Goal: Transaction & Acquisition: Purchase product/service

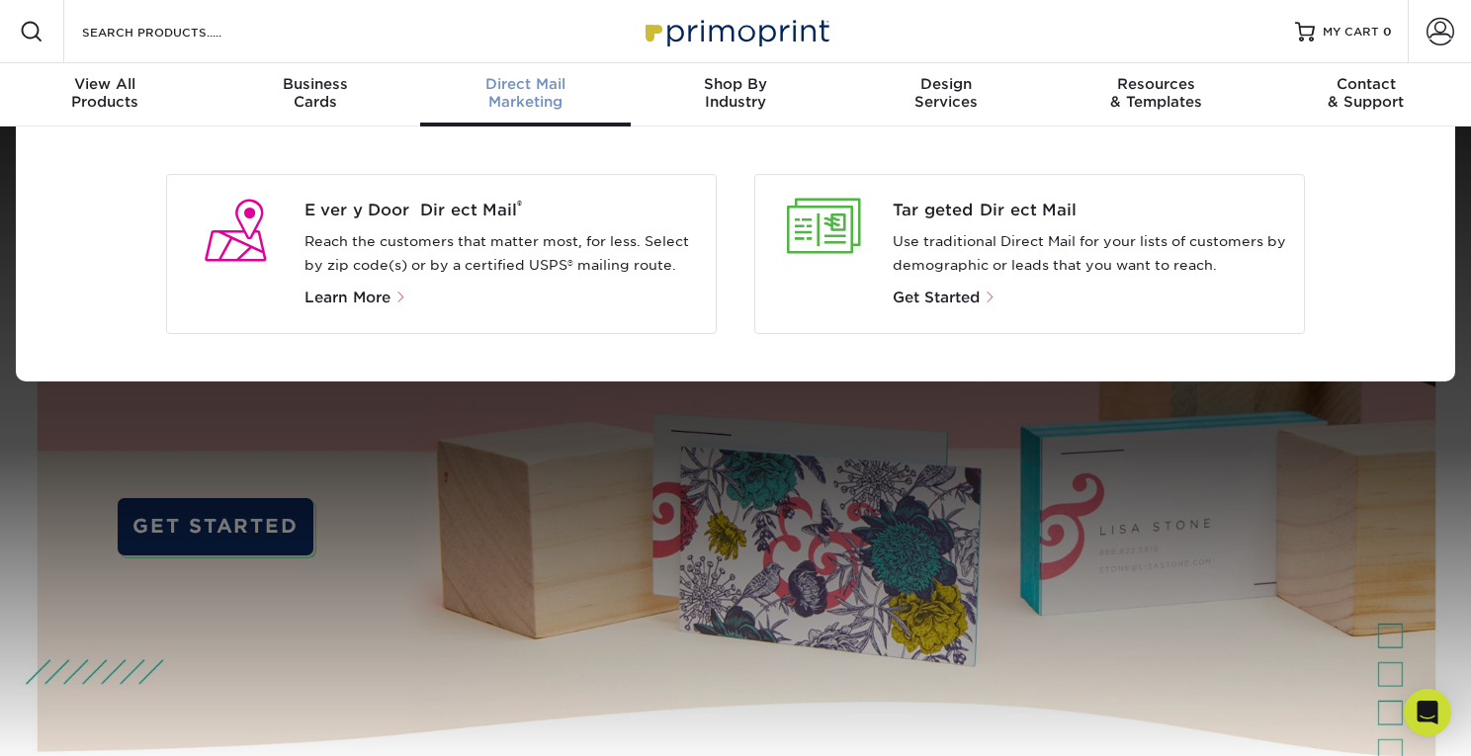
click at [989, 276] on p "Use traditional Direct Mail for your lists of customers by demographic or leads…" at bounding box center [1091, 253] width 396 height 47
click at [989, 280] on div "Targeted Direct Mail Use traditional Direct Mail for your lists of customers by…" at bounding box center [1098, 254] width 411 height 111
click at [984, 307] on p "Get Started" at bounding box center [1091, 298] width 396 height 24
click at [975, 297] on span "Get Started" at bounding box center [936, 298] width 87 height 18
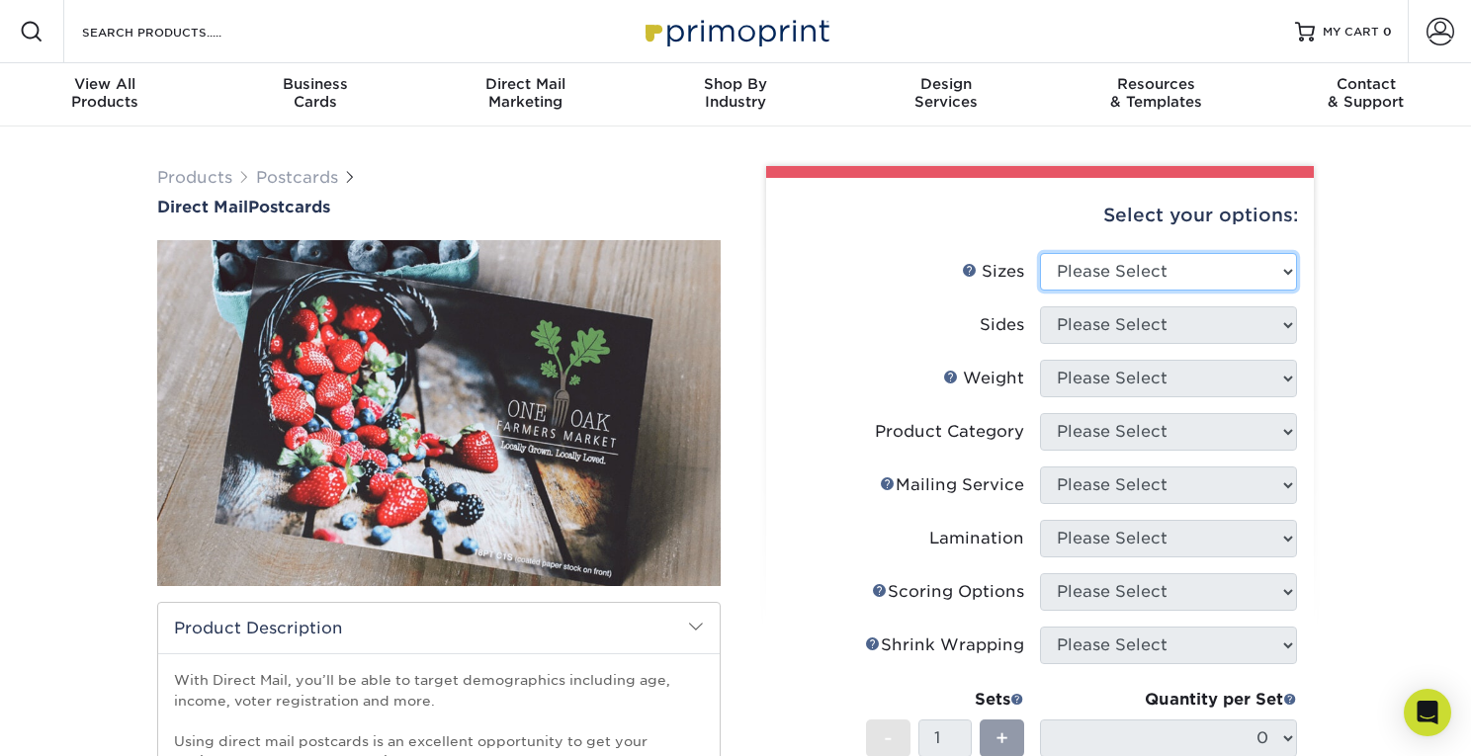
click at [1180, 273] on select "Please Select 1.5" x 7" 2" x 4" 2" x 6" 2" x 7" 2" x 8" 2.12" x 5.5" 2.12" x 5.…" at bounding box center [1168, 272] width 257 height 38
select select "6.00x11.00"
click at [1040, 253] on select "Please Select 1.5" x 7" 2" x 4" 2" x 6" 2" x 7" 2" x 8" 2.12" x 5.5" 2.12" x 5.…" at bounding box center [1168, 272] width 257 height 38
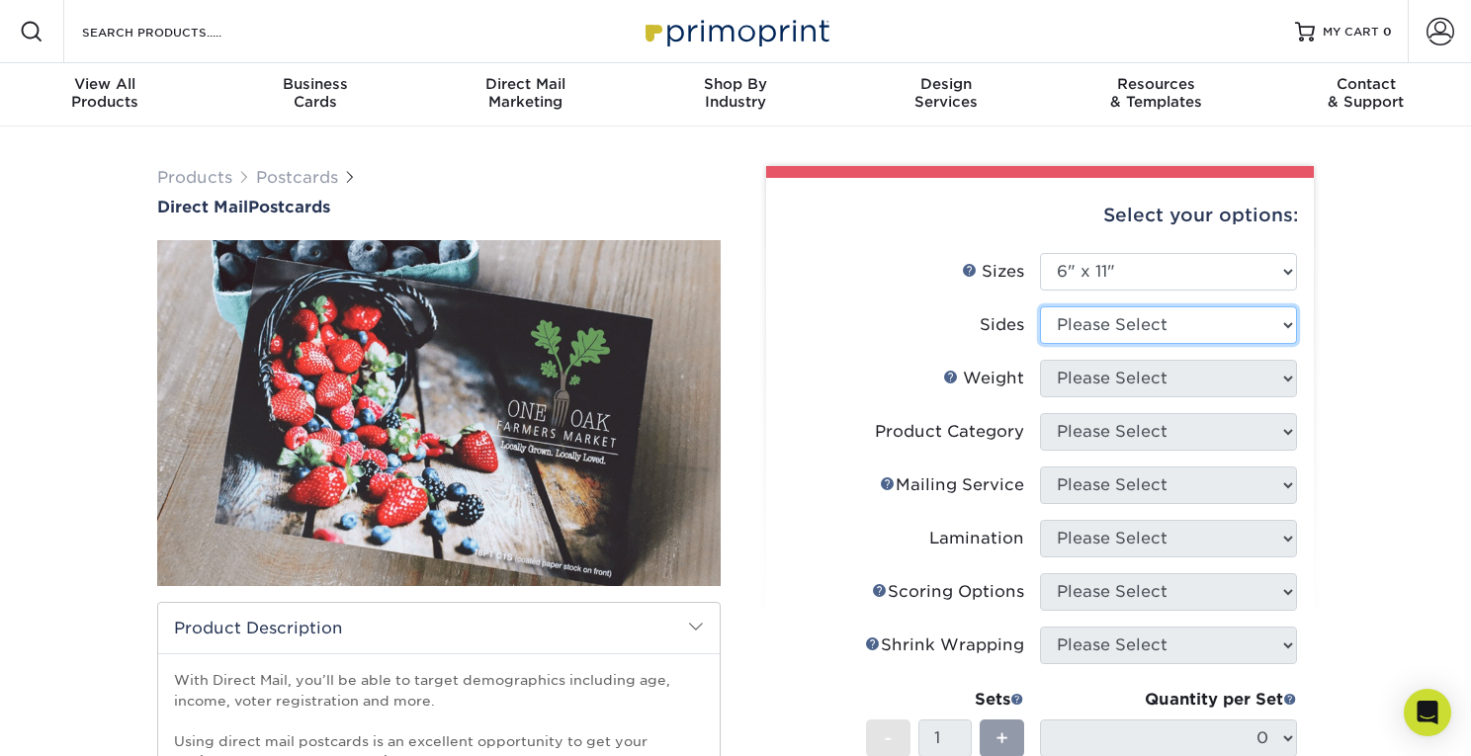
click at [1106, 336] on select "Please Select Print Both Sides Print Front Only" at bounding box center [1168, 325] width 257 height 38
select select "13abbda7-1d64-4f25-8bb2-c179b224825d"
click at [1040, 306] on select "Please Select Print Both Sides Print Front Only" at bounding box center [1168, 325] width 257 height 38
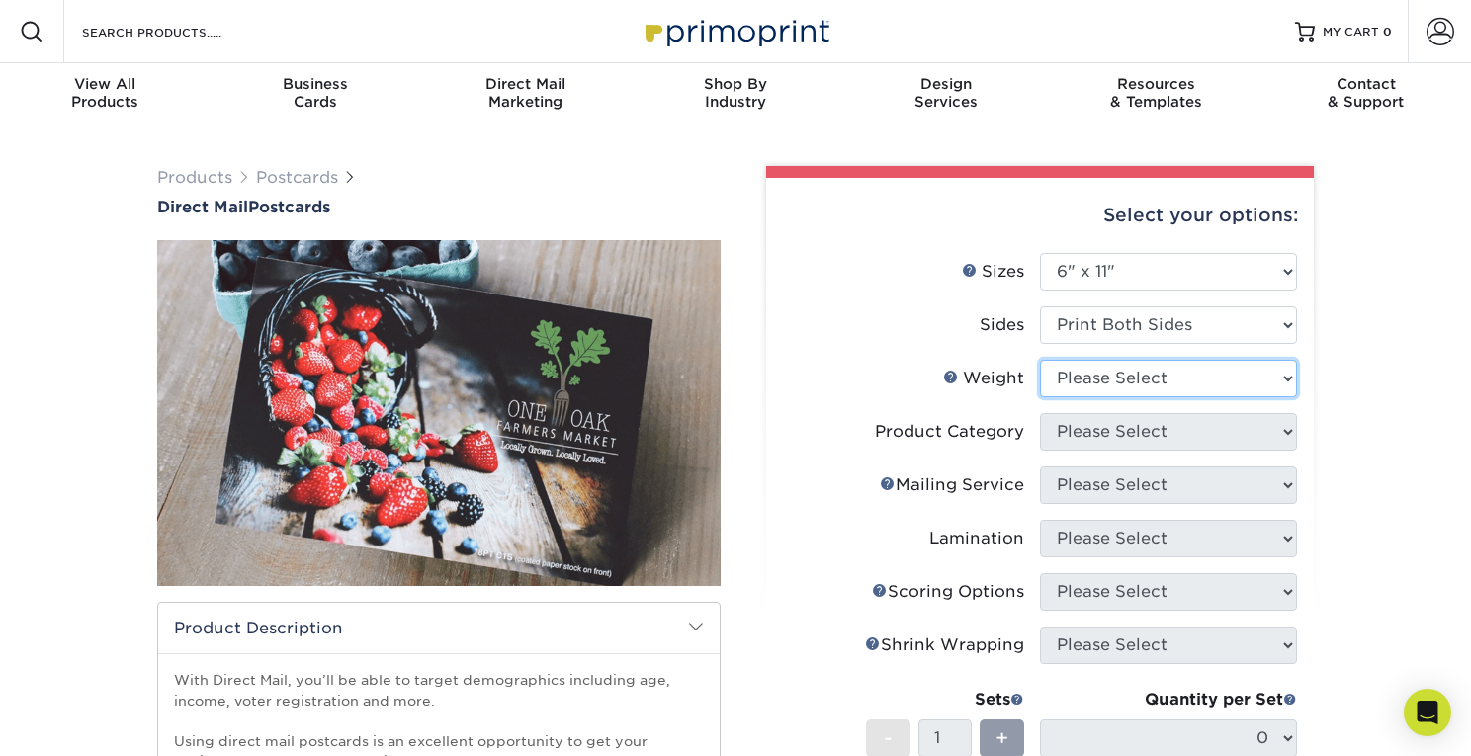
click at [1110, 382] on select "Please Select 14PT 16PT 14PT Uncoated 100LB" at bounding box center [1168, 379] width 257 height 38
click at [1173, 381] on select "Please Select 14PT 16PT 14PT Uncoated 100LB" at bounding box center [1168, 379] width 257 height 38
select select "14PT"
click at [1040, 360] on select "Please Select 14PT 16PT 14PT Uncoated 100LB" at bounding box center [1168, 379] width 257 height 38
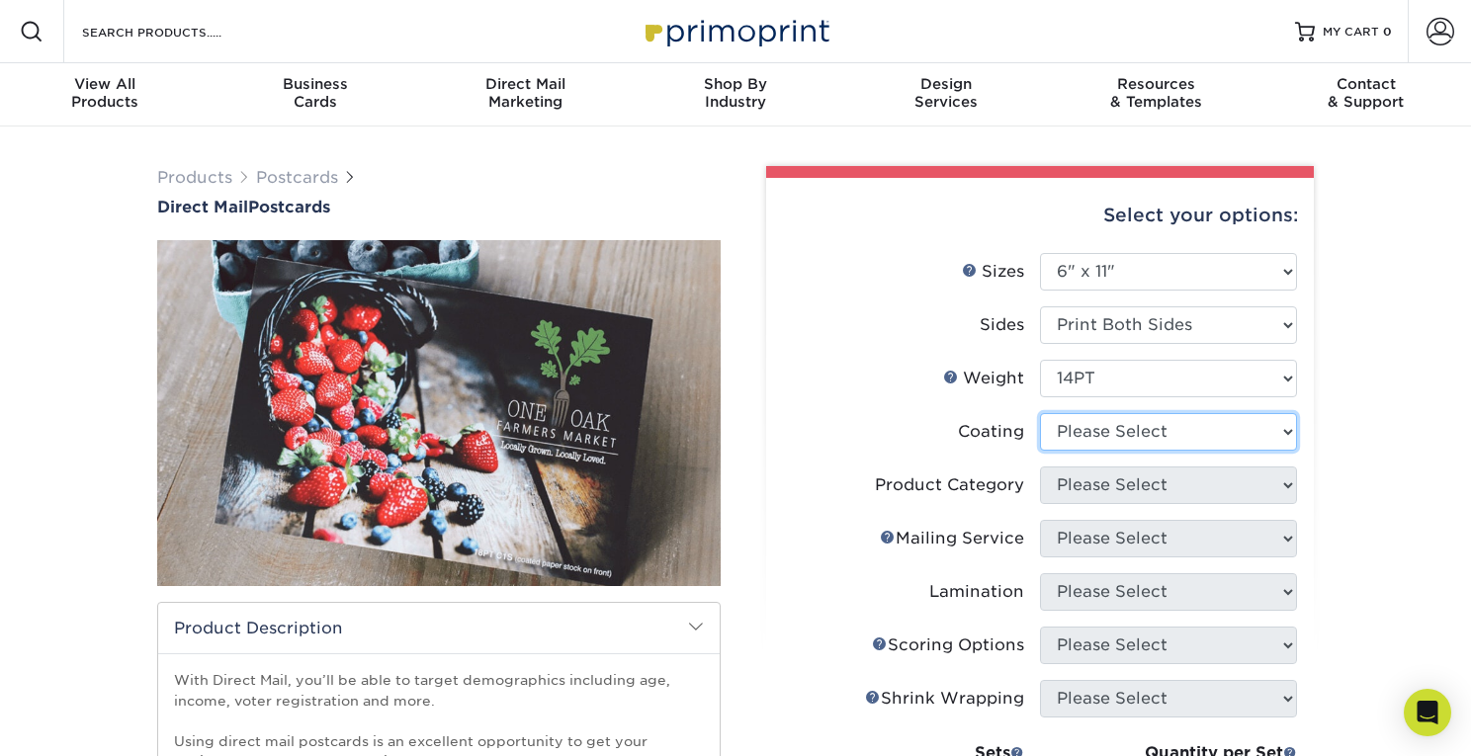
click at [1146, 431] on select at bounding box center [1168, 432] width 257 height 38
click at [1236, 443] on select at bounding box center [1168, 432] width 257 height 38
click at [1040, 413] on select at bounding box center [1168, 432] width 257 height 38
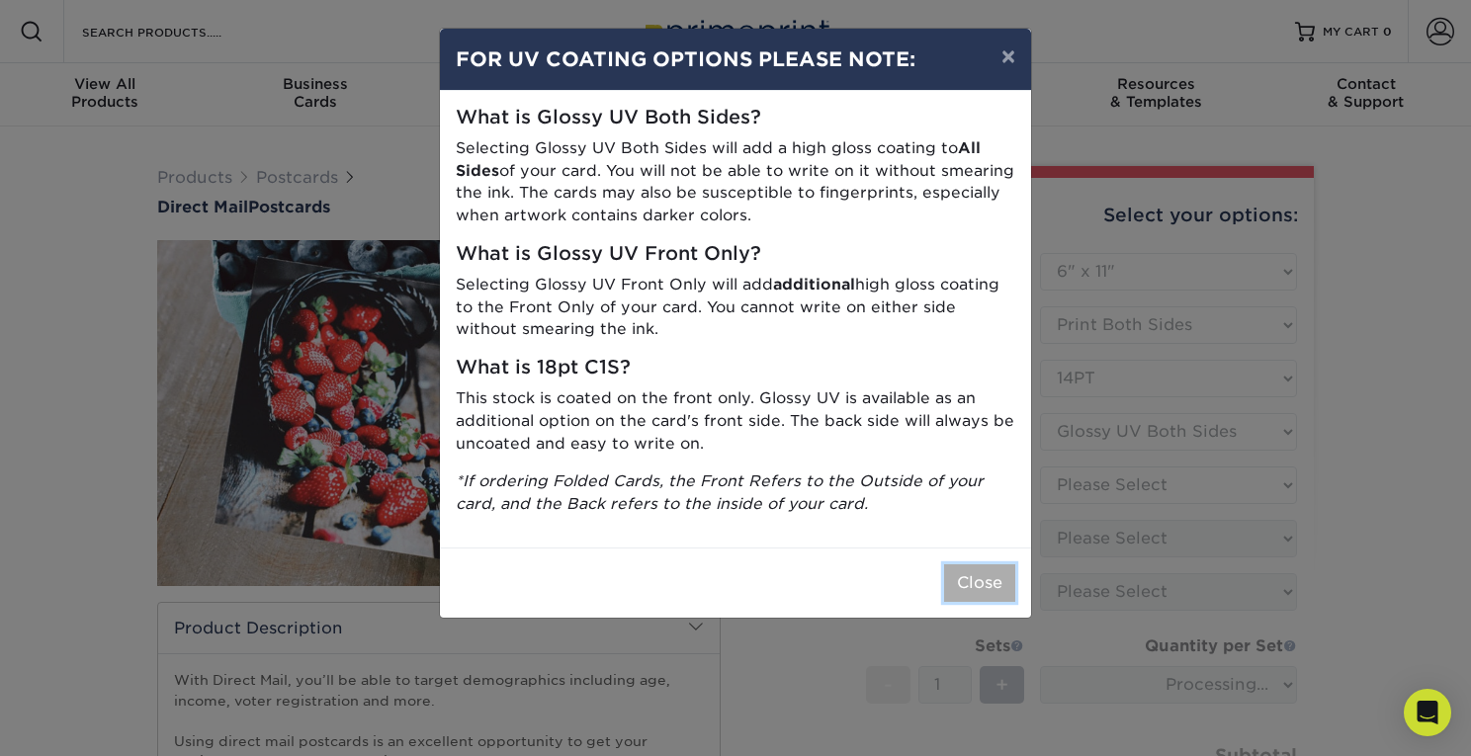
click at [990, 581] on button "Close" at bounding box center [979, 583] width 71 height 38
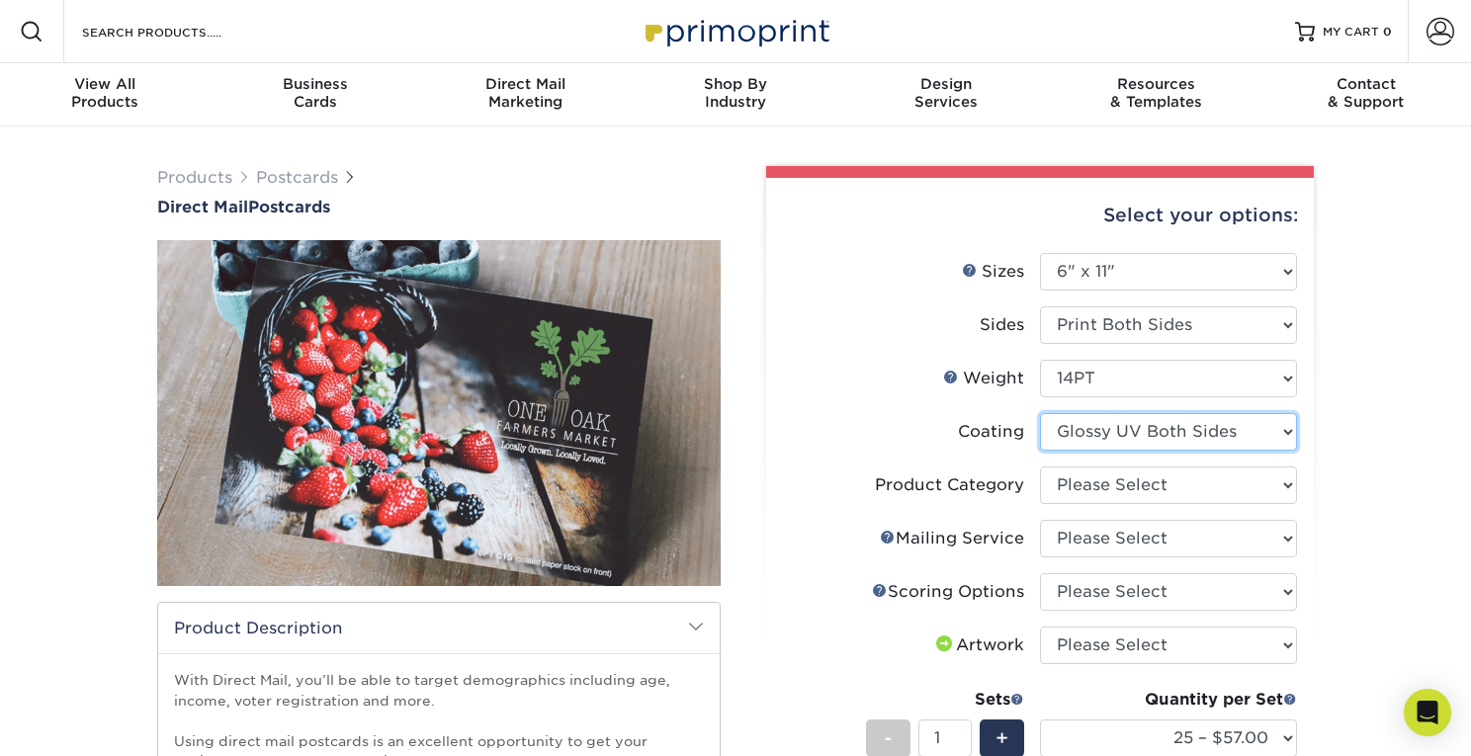
click at [1176, 436] on select at bounding box center [1168, 432] width 257 height 38
select select "1e8116af-acfc-44b1-83dc-8181aa338834"
click at [1040, 413] on select at bounding box center [1168, 432] width 257 height 38
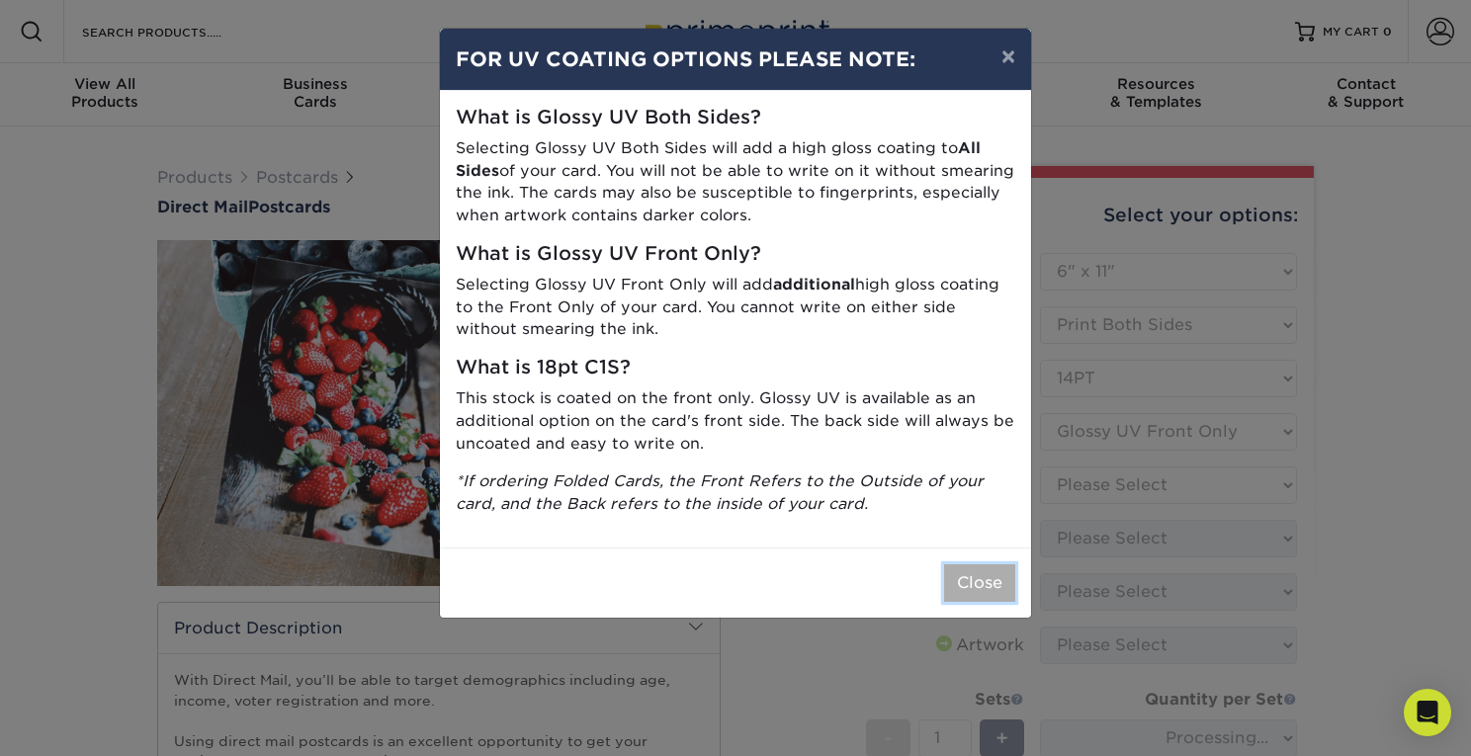
click at [967, 572] on button "Close" at bounding box center [979, 583] width 71 height 38
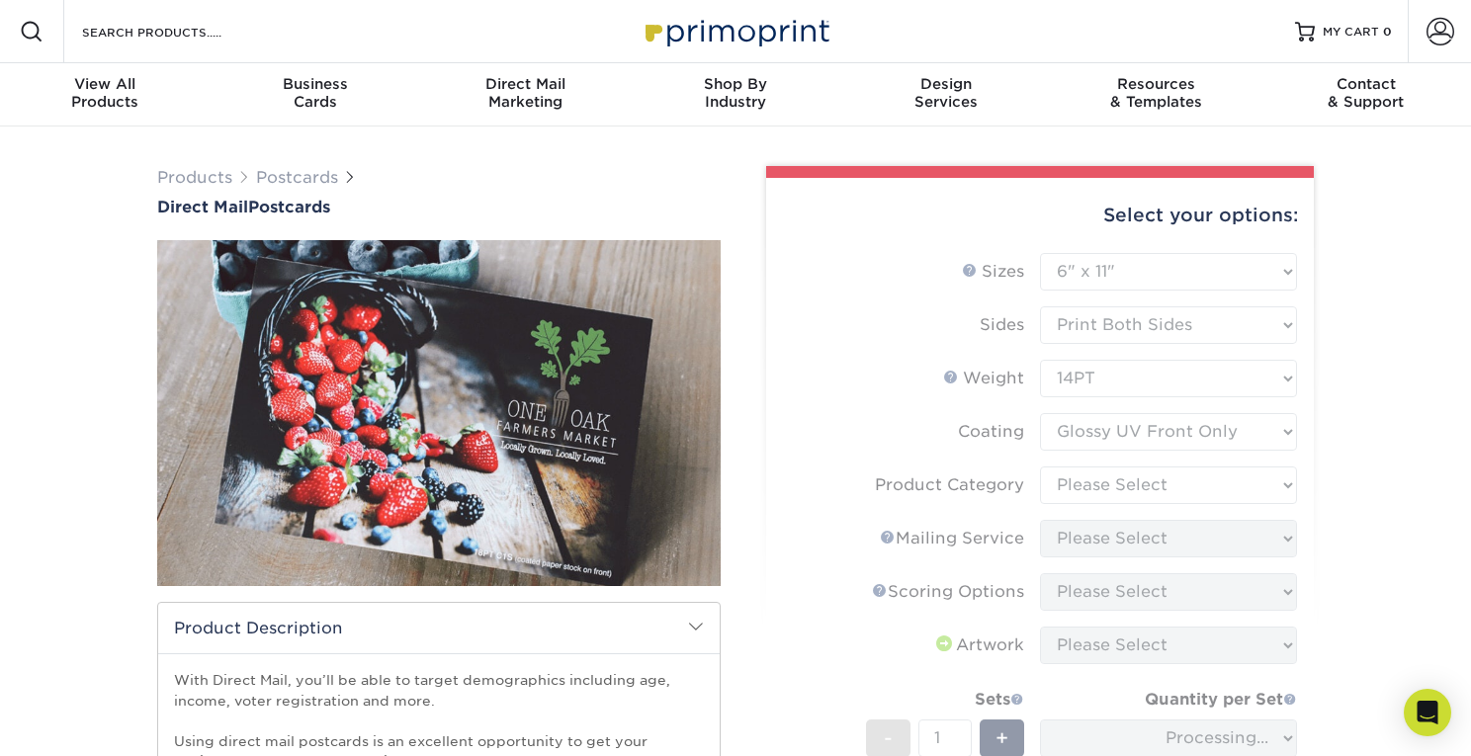
click at [1123, 483] on form "Sizes Help Sizes Please Select 1.5" x 7" 2" x 4" 2" x 6" 2" x 7" 2" x 8" 2.12" …" at bounding box center [1040, 589] width 516 height 673
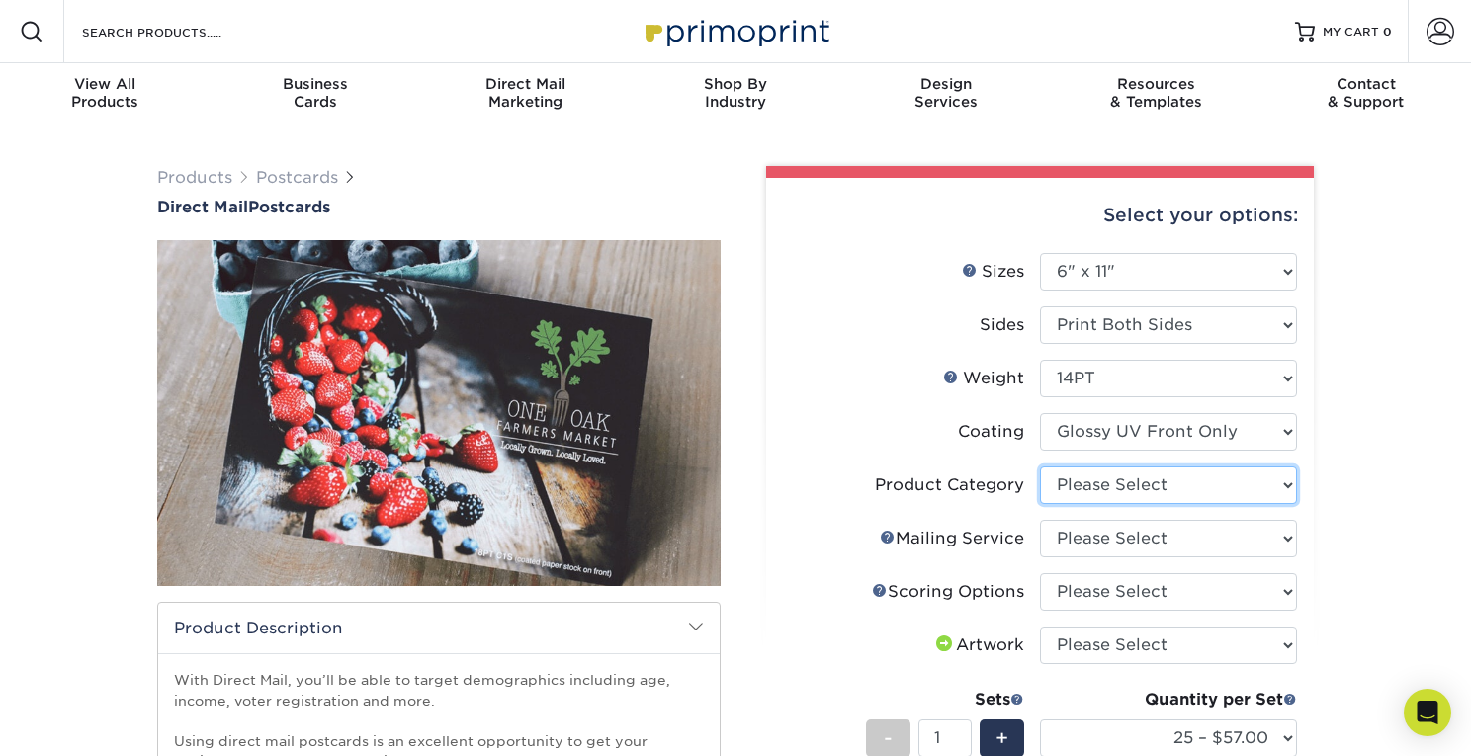
click at [1113, 489] on select "Please Select Postcards" at bounding box center [1168, 486] width 257 height 38
select select "9b7272e0-d6c8-4c3c-8e97-d3a1bcdab858"
click at [1040, 467] on select "Please Select Postcards" at bounding box center [1168, 486] width 257 height 38
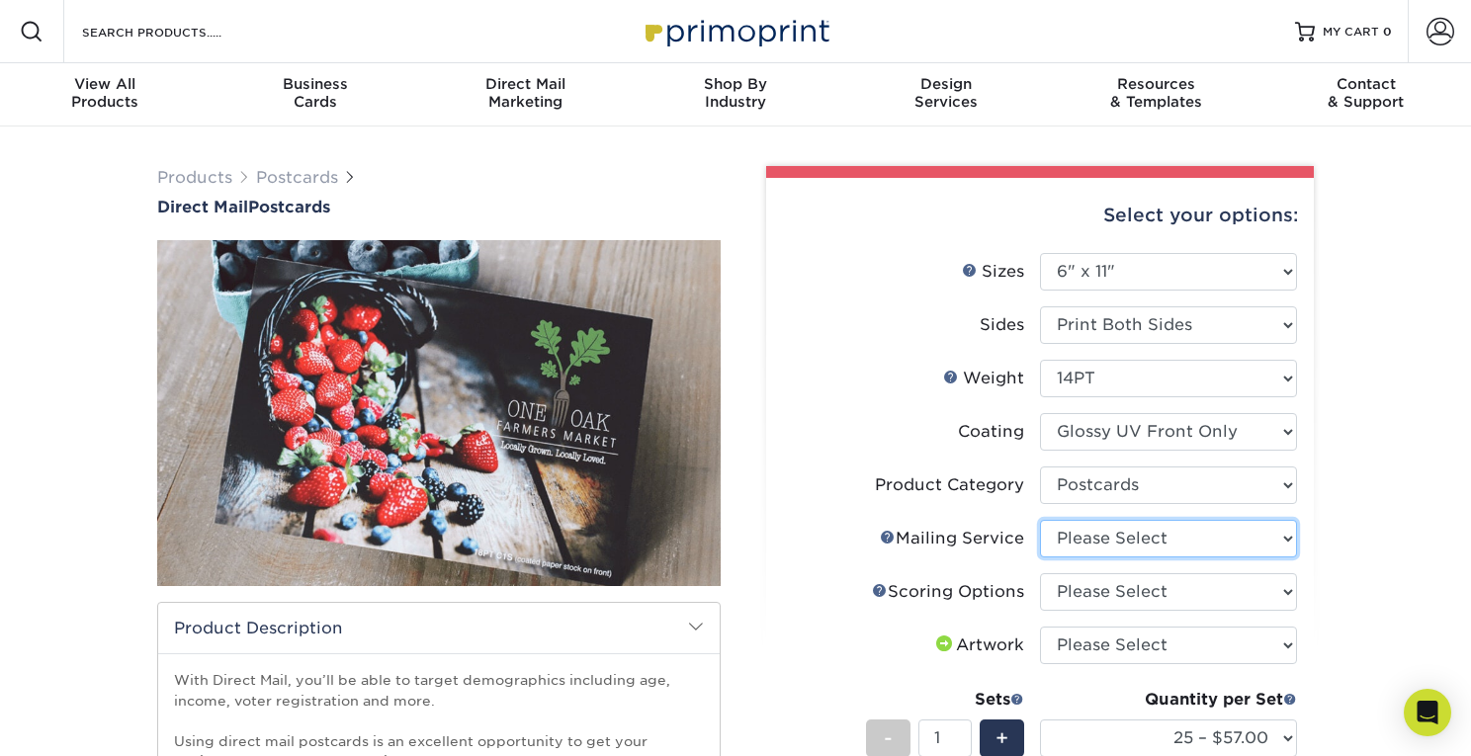
click at [1097, 534] on select "Please Select No Direct Mailing Service No, I will mail/stamp/imprint Direct Ma…" at bounding box center [1168, 539] width 257 height 38
select select "20512e95-39a0-42be-a1d1-c0e1c309f4c2"
click at [1040, 520] on select "Please Select No Direct Mailing Service No, I will mail/stamp/imprint Direct Ma…" at bounding box center [1168, 539] width 257 height 38
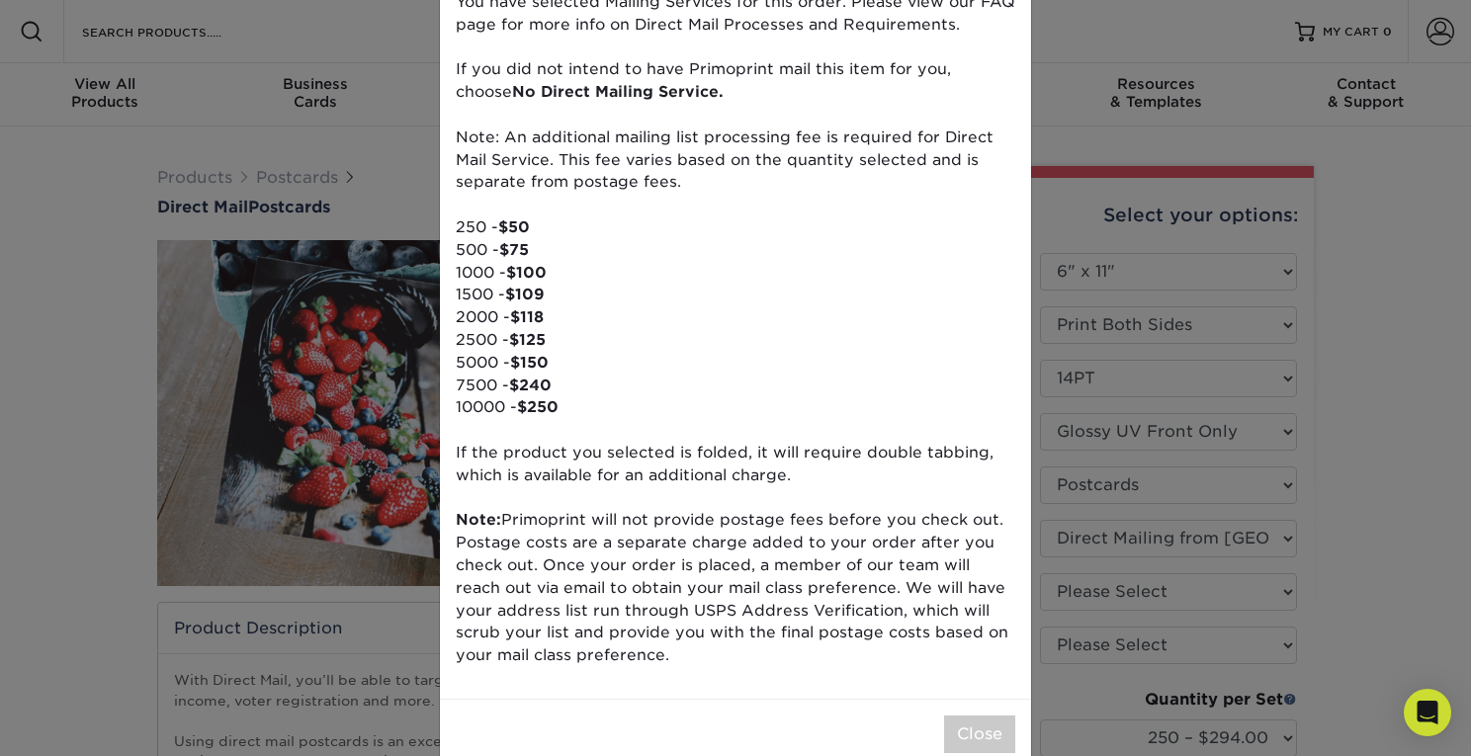
scroll to position [157, 0]
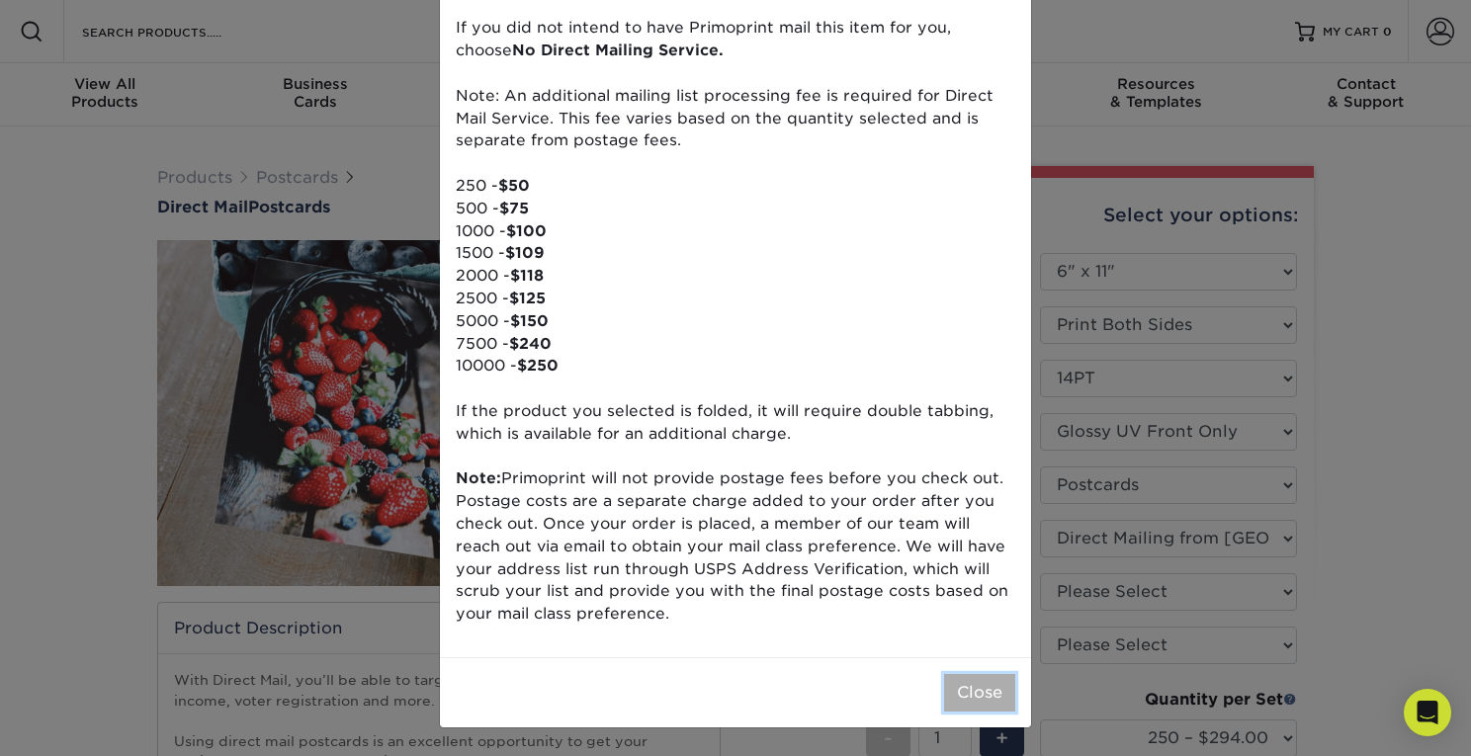
click at [981, 687] on button "Close" at bounding box center [979, 693] width 71 height 38
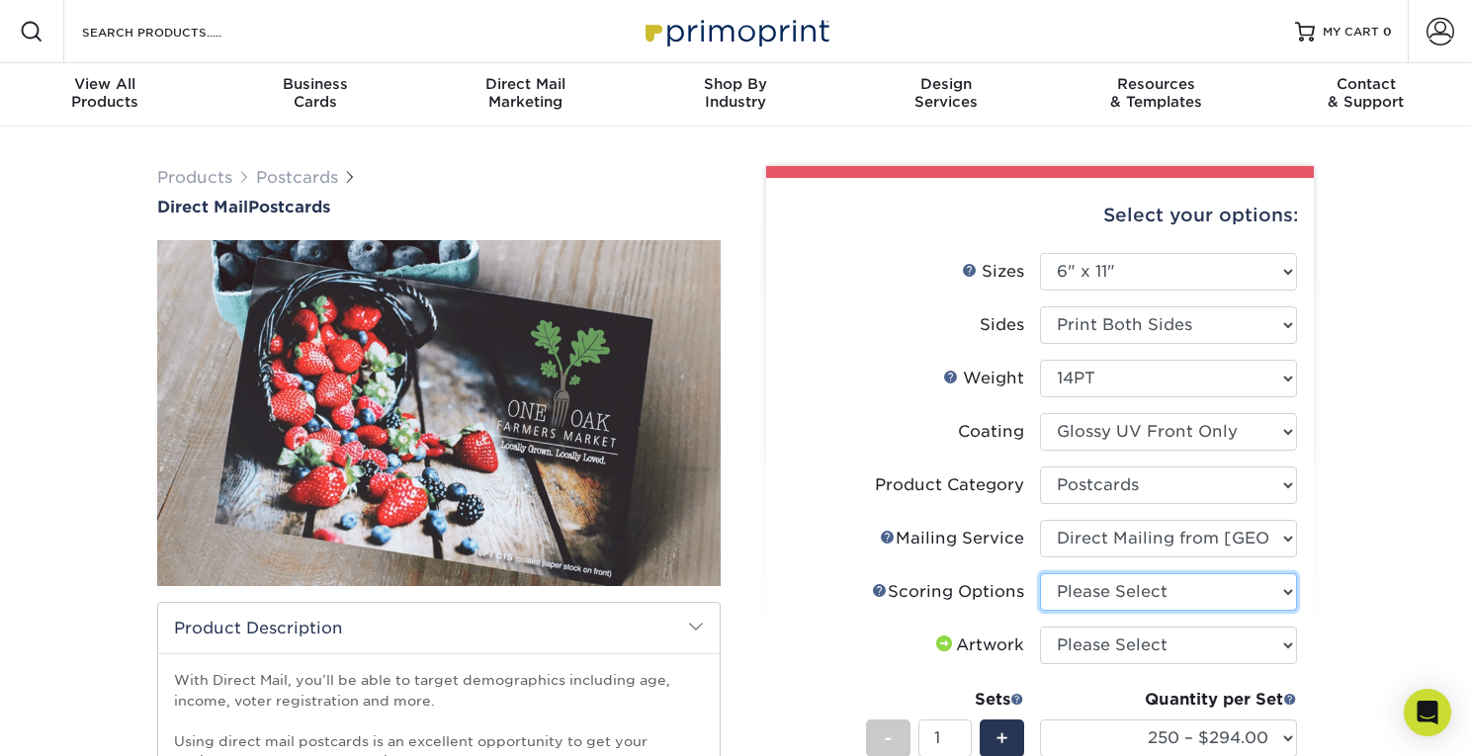
click at [1160, 591] on select "Please Select No Scoring One Score Two Scores" at bounding box center [1168, 592] width 257 height 38
click at [880, 591] on link "Scoring Help" at bounding box center [880, 590] width 16 height 16
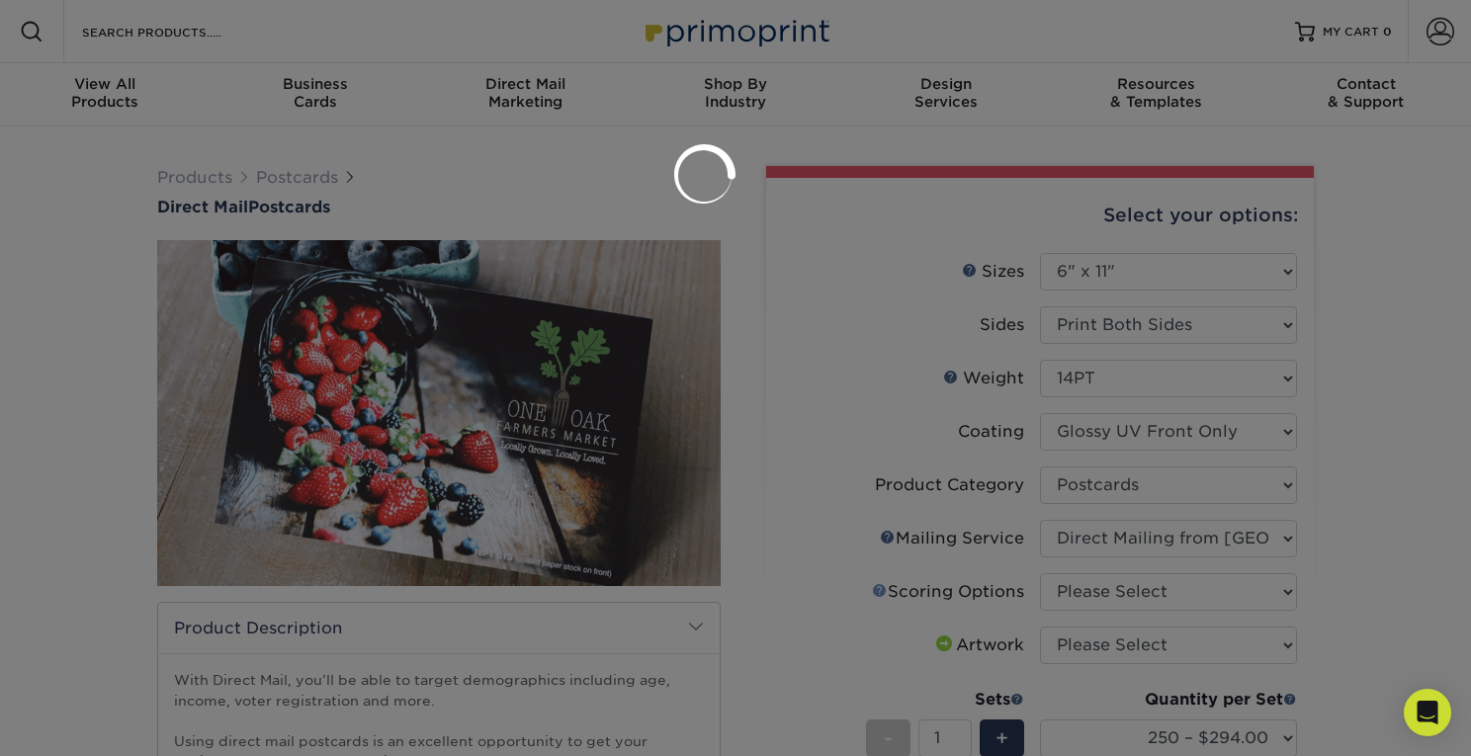
scroll to position [0, 0]
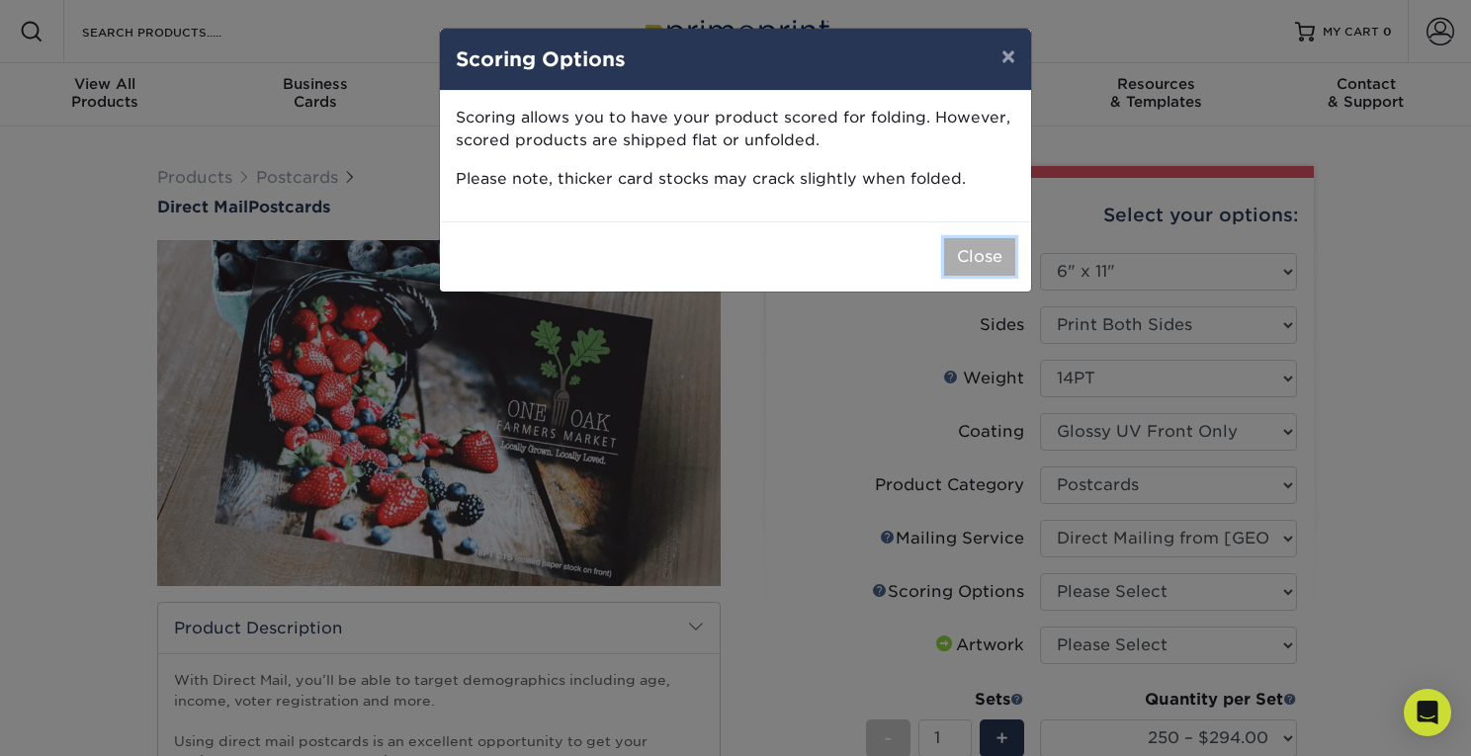
click at [963, 265] on button "Close" at bounding box center [979, 257] width 71 height 38
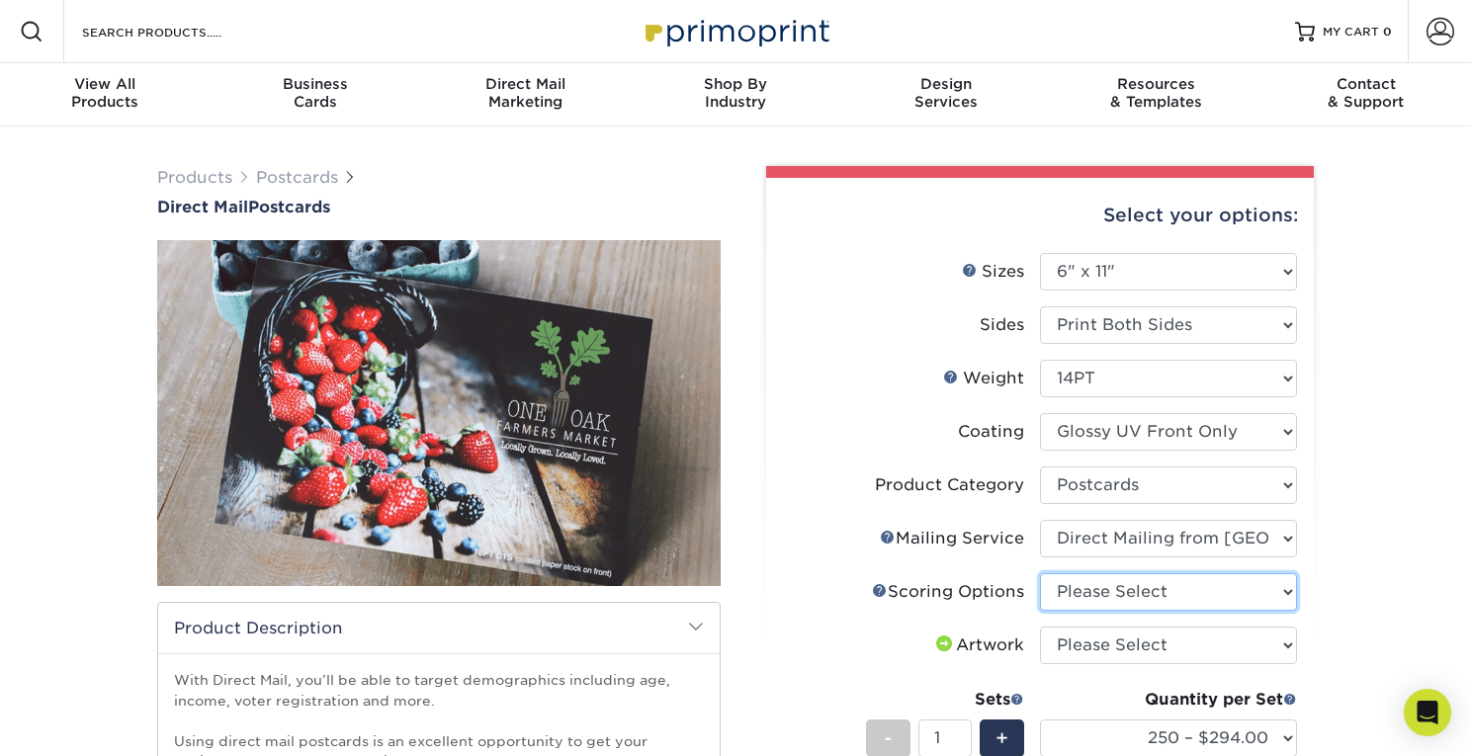
click at [1077, 577] on select "Please Select No Scoring One Score Two Scores" at bounding box center [1168, 592] width 257 height 38
select select "16ebe401-5398-422d-8cb0-f3adbb82deb5"
click at [1040, 573] on select "Please Select No Scoring One Score Two Scores" at bounding box center [1168, 592] width 257 height 38
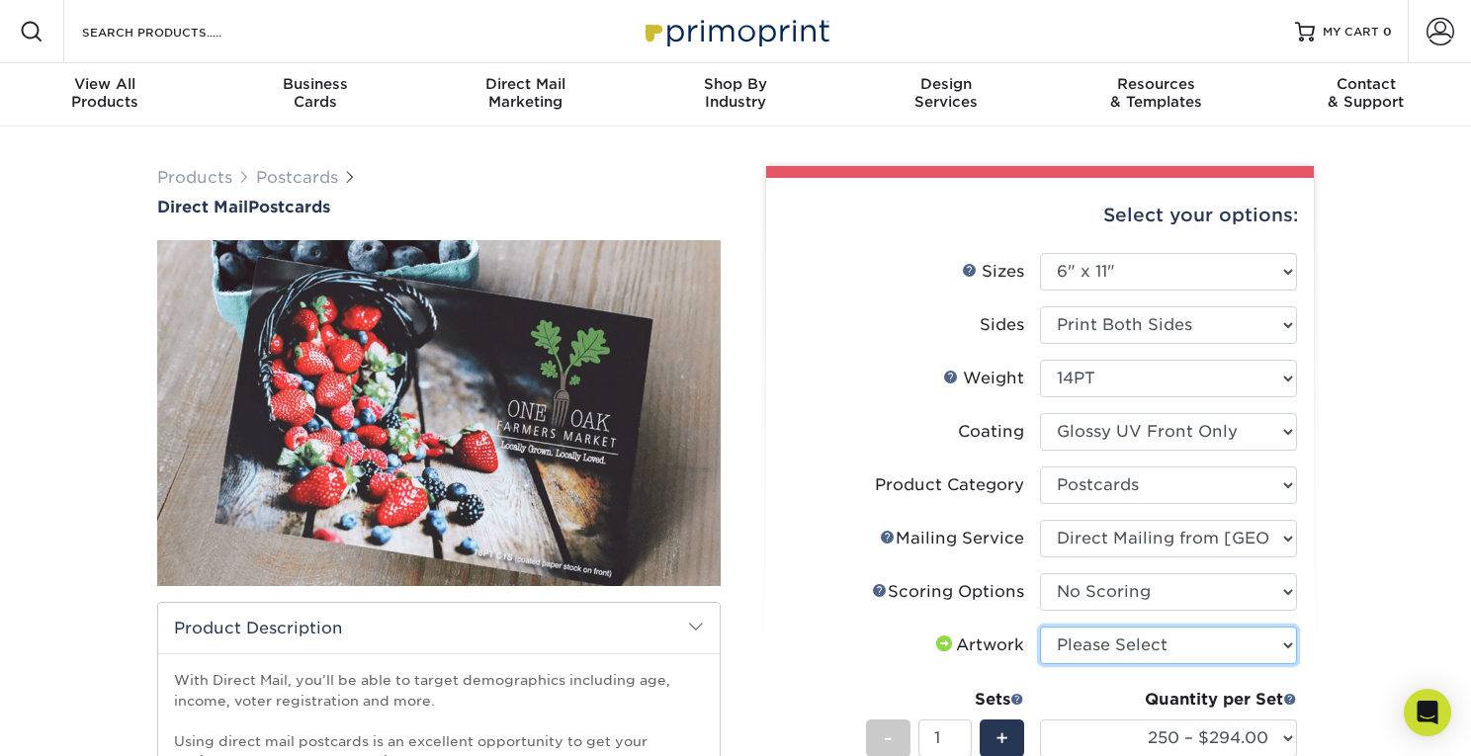
click at [1089, 639] on select "Please Select I will upload files I need a design - $150" at bounding box center [1168, 646] width 257 height 38
select select "upload"
click at [1040, 627] on select "Please Select I will upload files I need a design - $150" at bounding box center [1168, 646] width 257 height 38
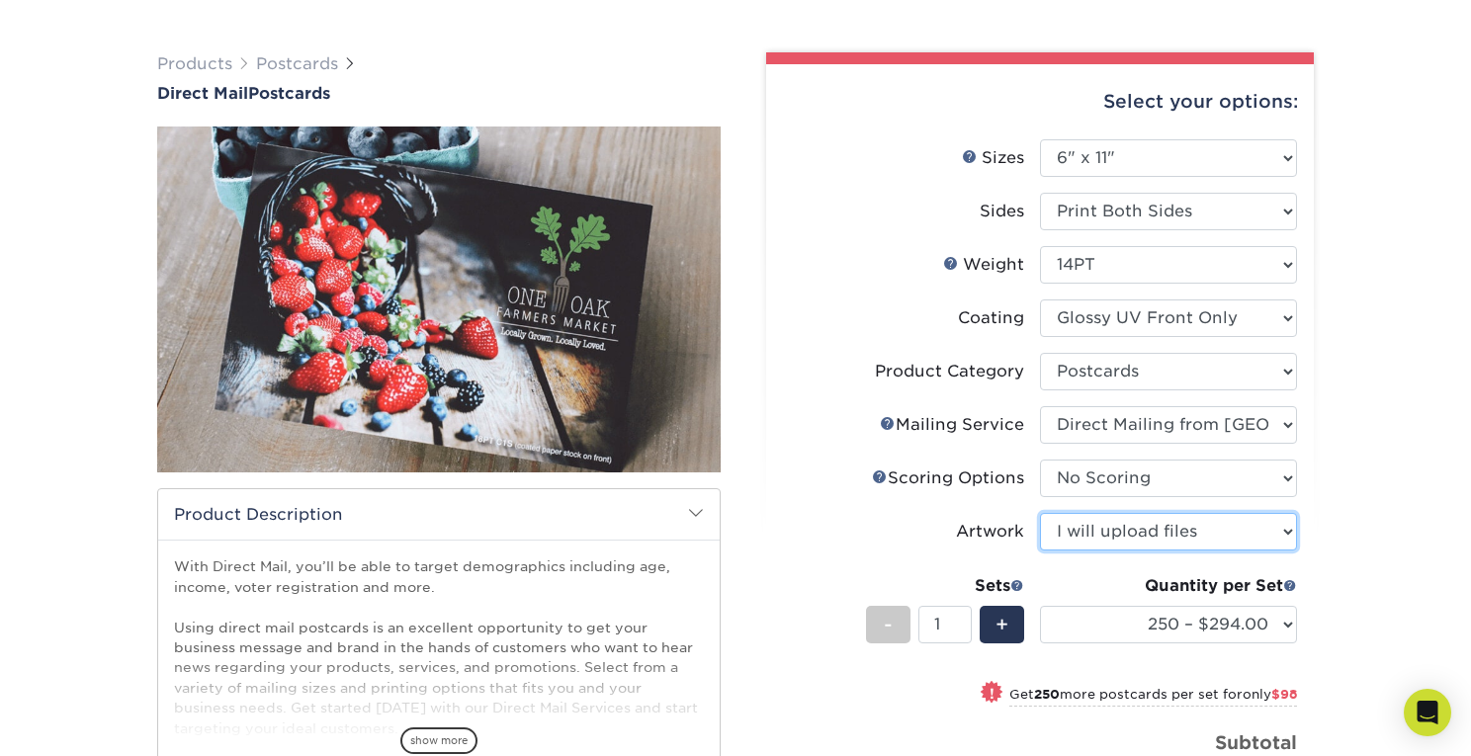
scroll to position [129, 0]
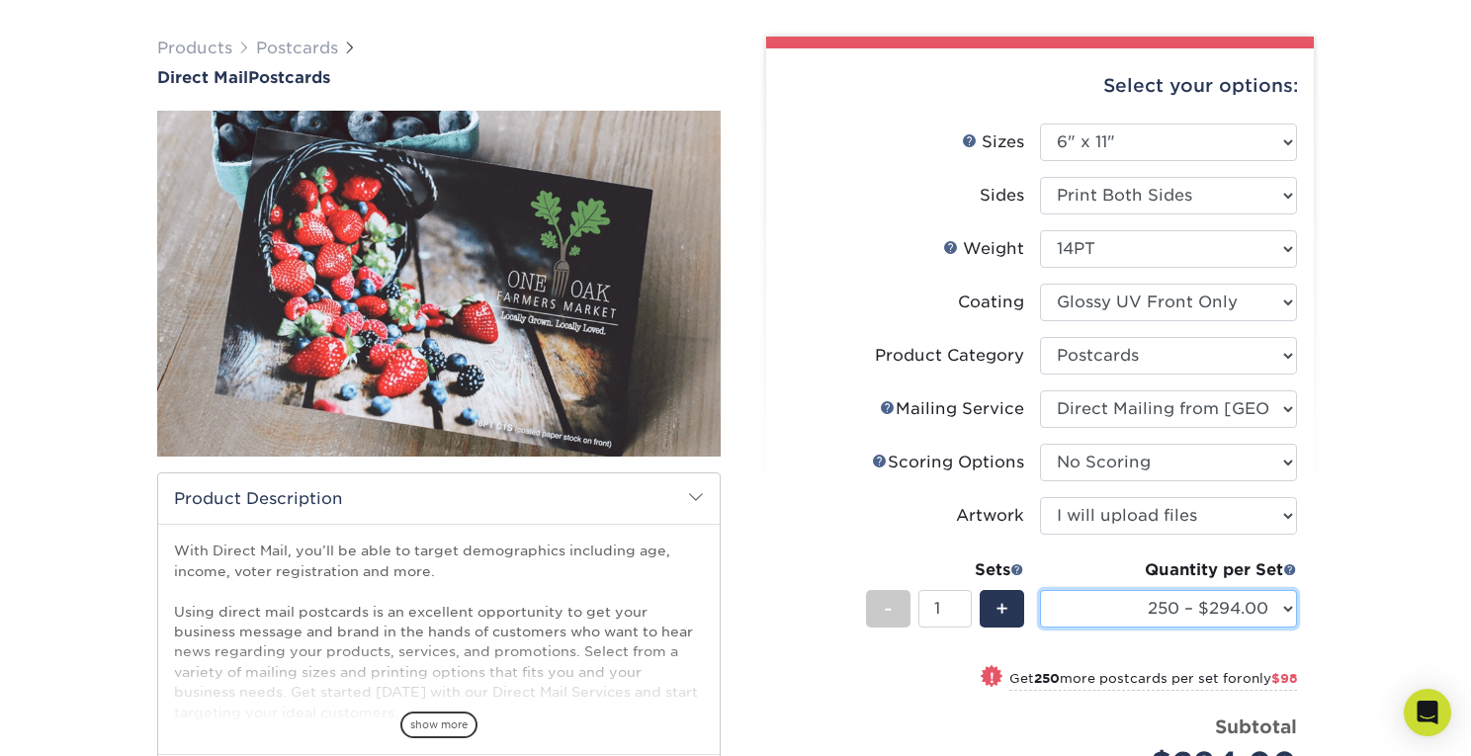
click at [1108, 606] on select "250 – $294.00 500 – $392.00 1000 – $516.00 2500 – $758.00 5000 – $1141.00 7500 …" at bounding box center [1168, 609] width 257 height 38
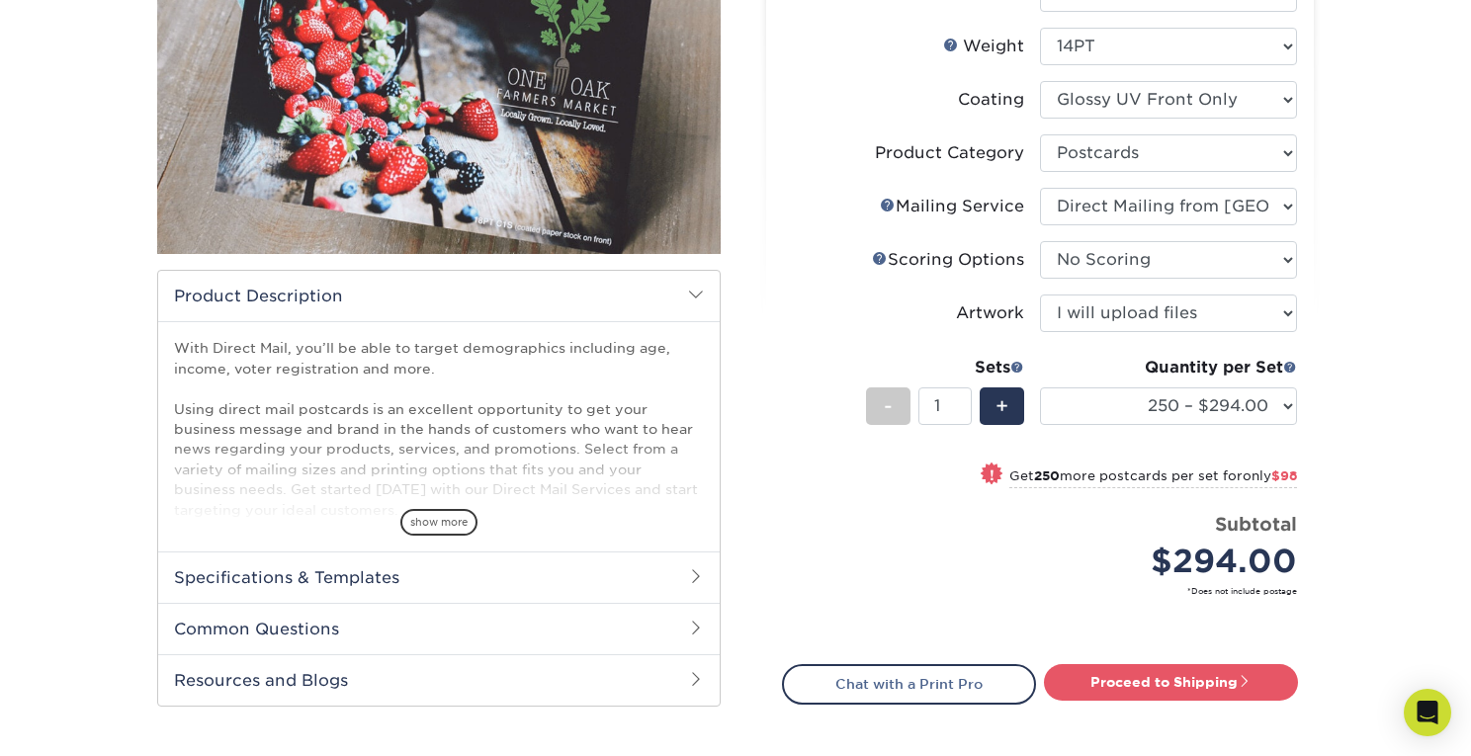
scroll to position [335, 0]
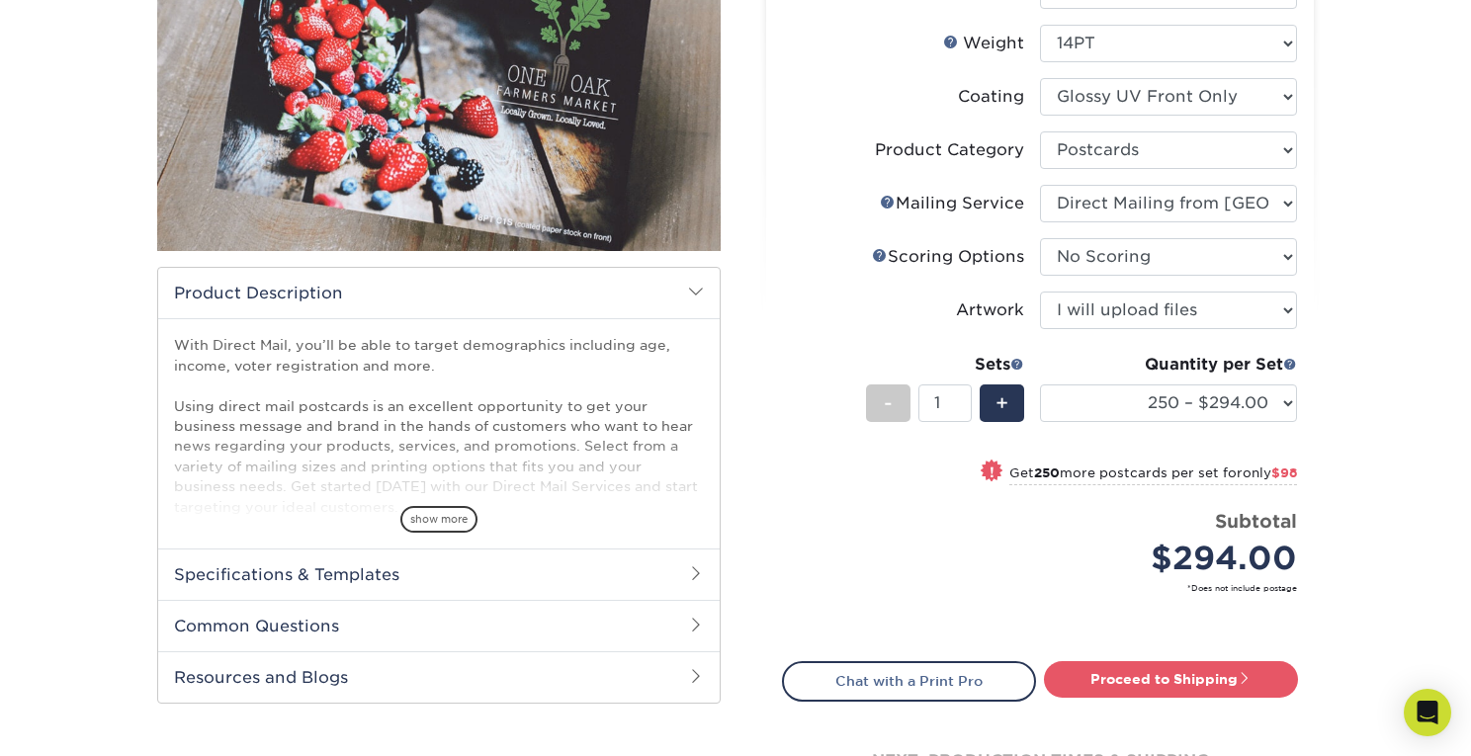
click at [499, 604] on h2 "Common Questions" at bounding box center [438, 625] width 561 height 51
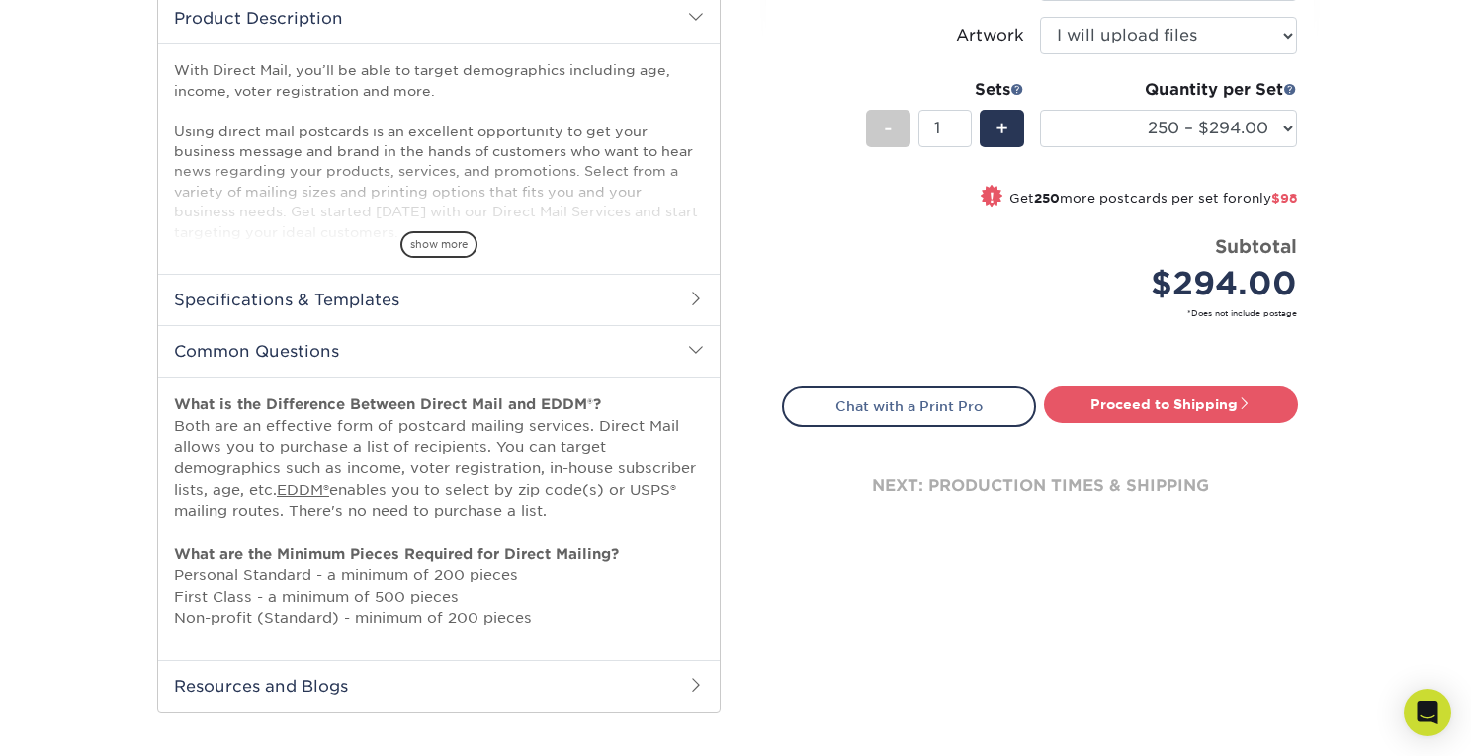
scroll to position [616, 0]
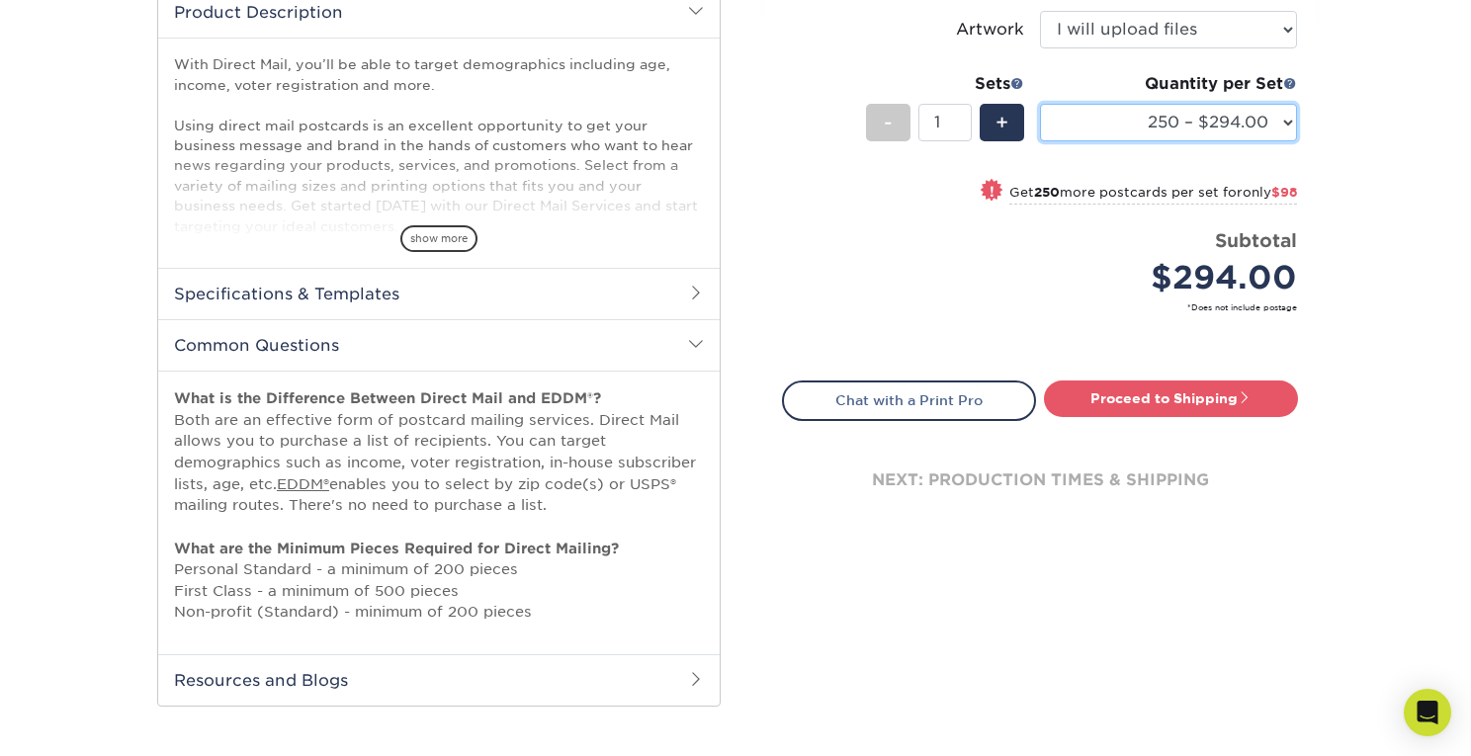
click at [1057, 129] on select "250 – $294.00 500 – $392.00 1000 – $516.00 2500 – $758.00 5000 – $1141.00 7500 …" at bounding box center [1168, 123] width 257 height 38
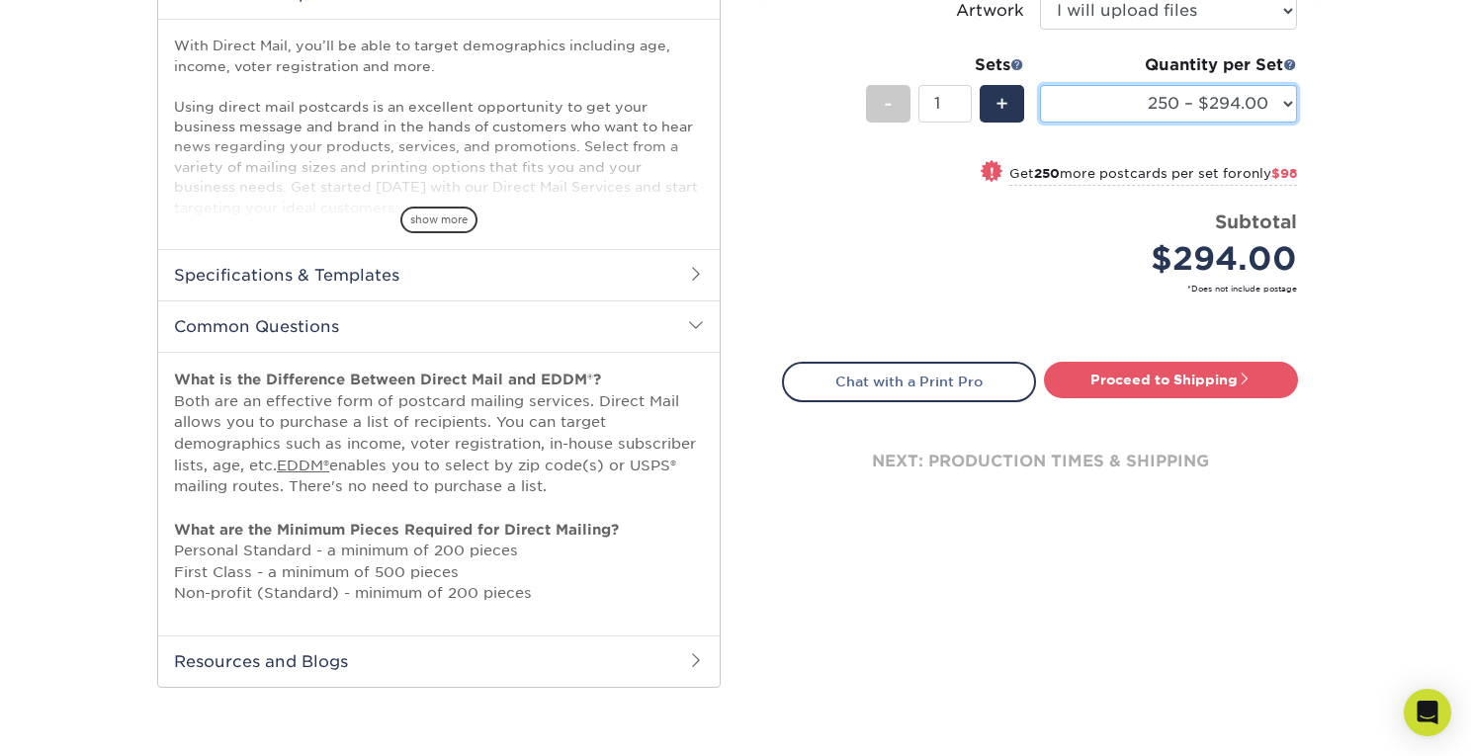
scroll to position [698, 0]
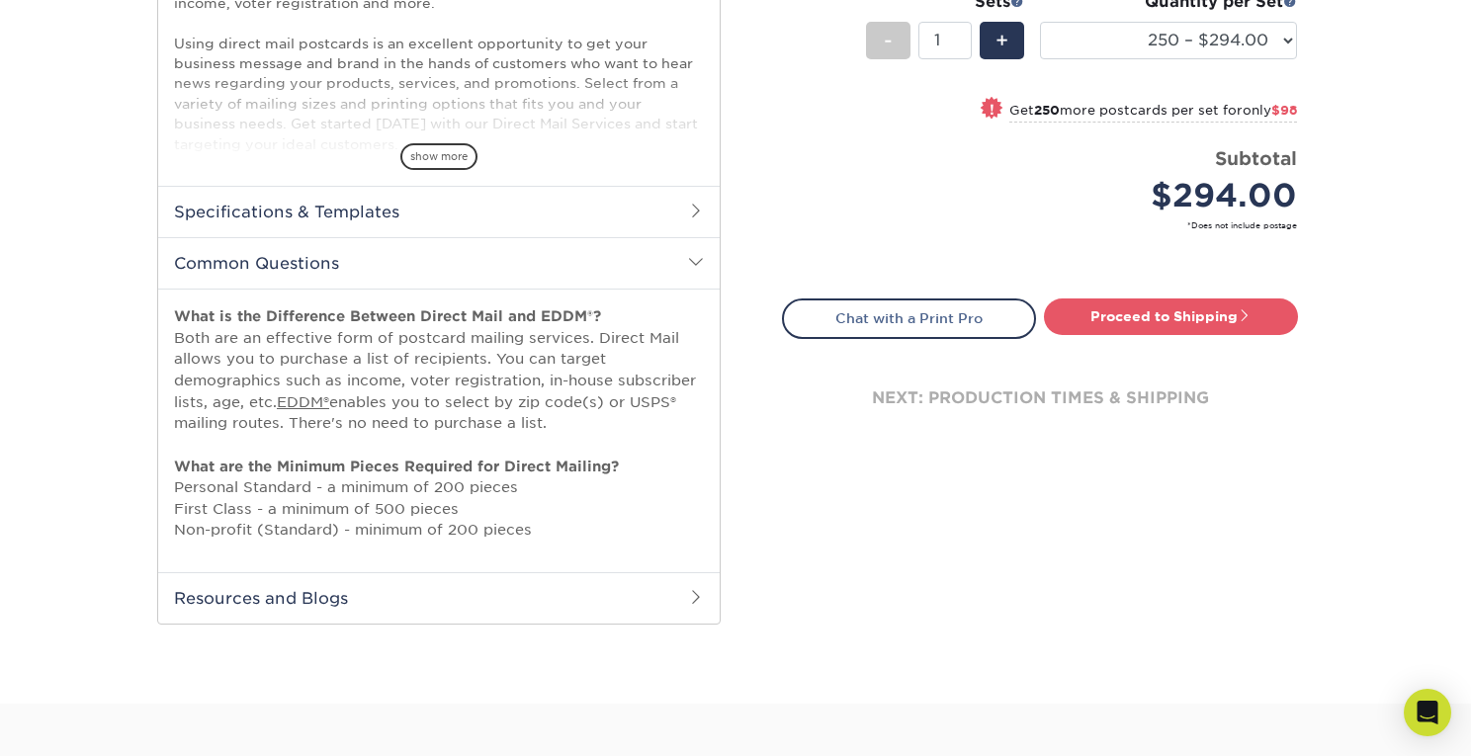
click at [477, 600] on h2 "Resources and Blogs" at bounding box center [438, 597] width 561 height 51
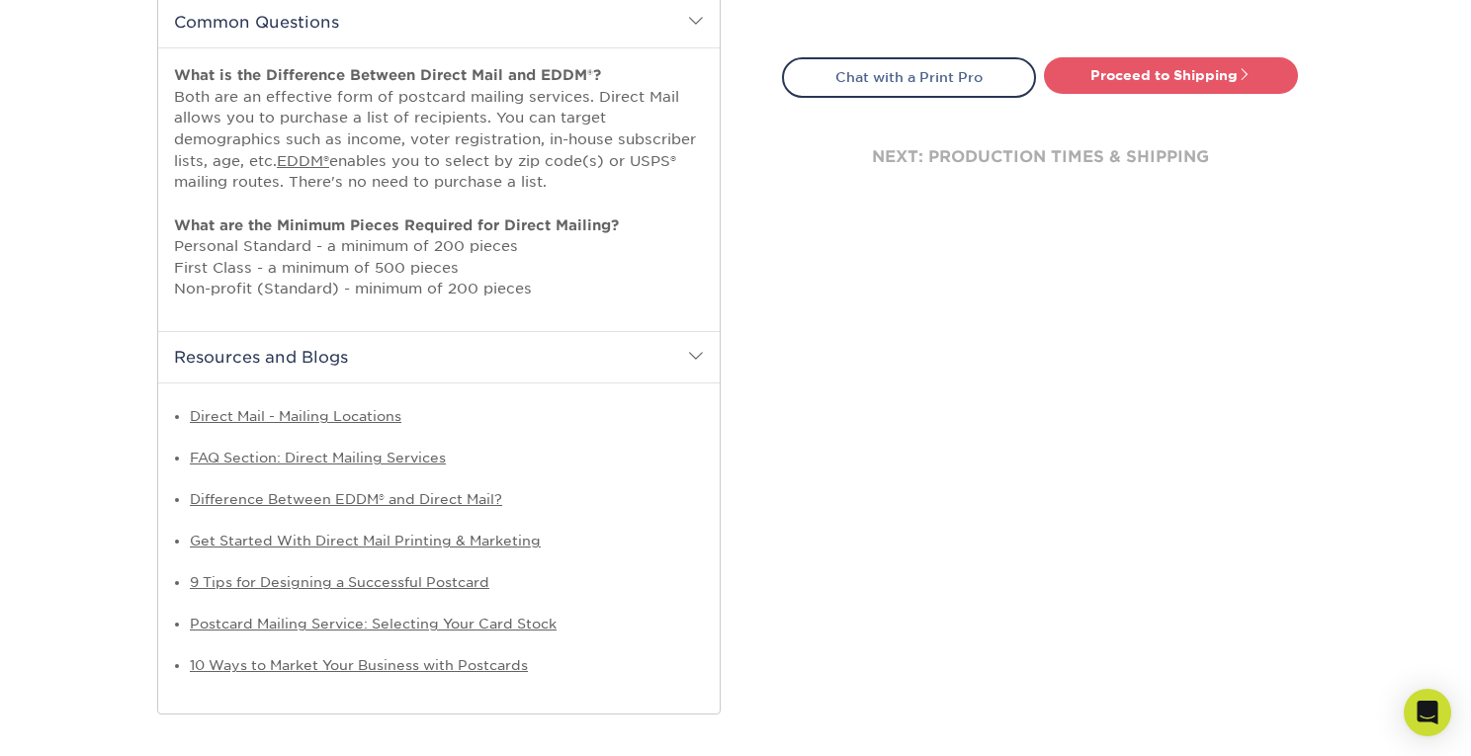
scroll to position [946, 0]
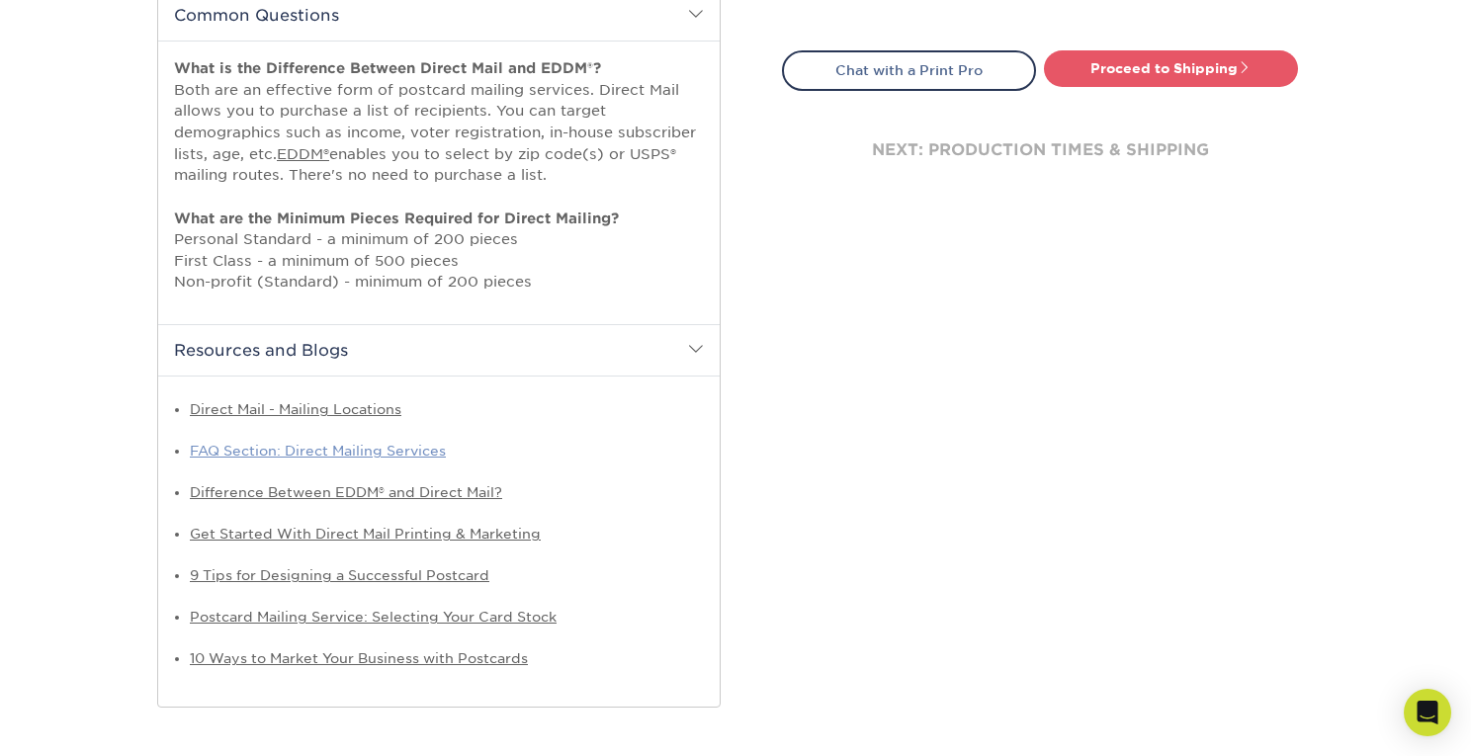
click at [368, 454] on link "FAQ Section: Direct Mailing Services" at bounding box center [318, 451] width 256 height 16
